Goal: Information Seeking & Learning: Find specific fact

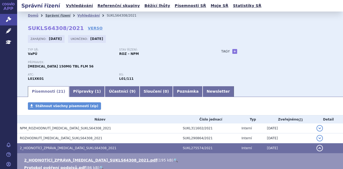
click at [58, 15] on link "Správní řízení" at bounding box center [57, 16] width 25 height 4
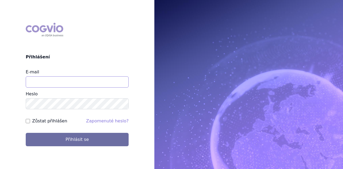
click at [63, 82] on input "E-mail" at bounding box center [77, 81] width 103 height 11
type input "[PERSON_NAME][EMAIL_ADDRESS][DOMAIN_NAME]"
click at [26, 133] on button "Přihlásit se" at bounding box center [77, 139] width 103 height 13
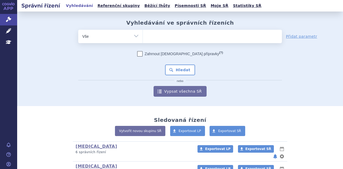
click at [175, 34] on ul at bounding box center [212, 35] width 139 height 11
click at [143, 34] on select at bounding box center [143, 35] width 0 height 13
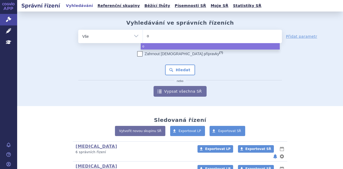
type input "om"
type input "omjj"
type input "omjja"
type input "omjjara"
select select "omjjara"
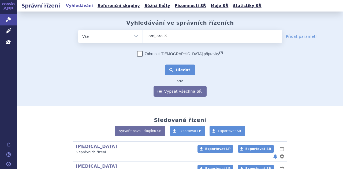
click at [181, 68] on button "Hledat" at bounding box center [180, 70] width 30 height 11
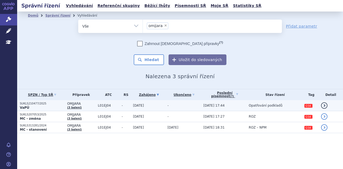
click at [89, 107] on td "OMJJARA (3 balení)" at bounding box center [80, 105] width 31 height 11
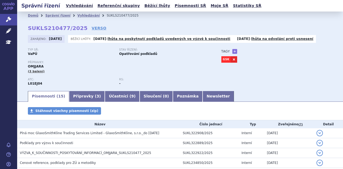
scroll to position [84, 0]
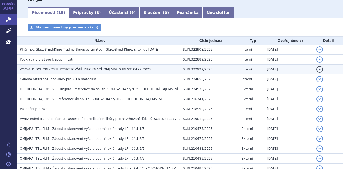
click at [88, 68] on span "VÝZVA_K_SOUČINNOSTI_POSKYTOVÁNÍ_INFORMACÍ_OMJJARA_SUKLS210477_2025" at bounding box center [85, 70] width 131 height 4
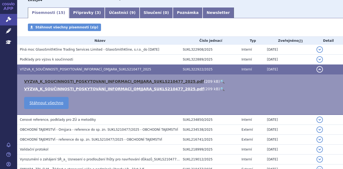
click at [85, 82] on link "VYZVA_K_SOUCINNOSTI_POSKYTOVANI_INFORMACI_OMJJARA_SUKLS210477_2025.pdf" at bounding box center [114, 81] width 180 height 4
